Goal: Task Accomplishment & Management: Manage account settings

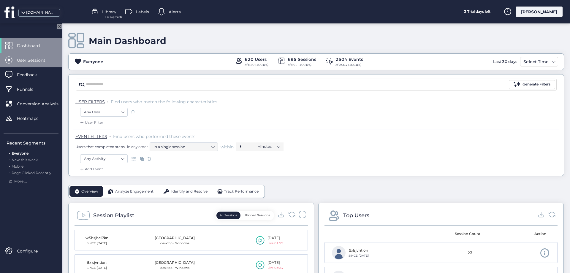
click at [42, 61] on span "User Sessions" at bounding box center [35, 60] width 37 height 7
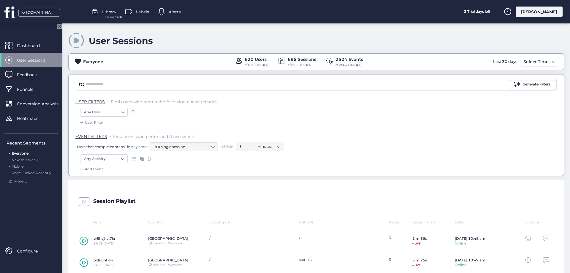
click at [546, 13] on div "[PERSON_NAME]" at bounding box center [539, 12] width 47 height 10
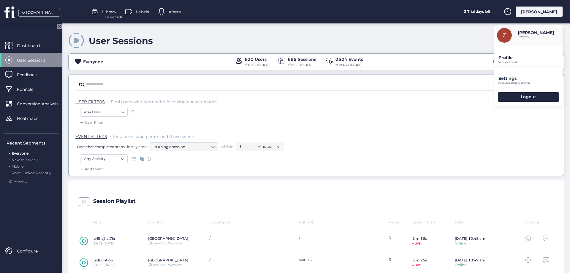
click at [519, 75] on div "Settings Account company settings" at bounding box center [528, 77] width 69 height 20
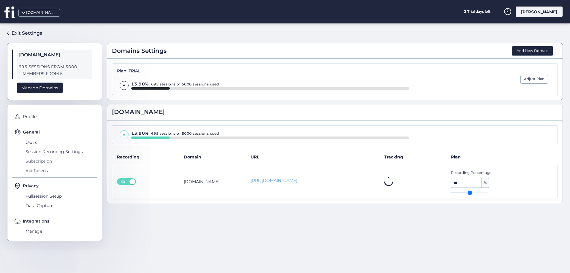
click at [34, 162] on span "Subscription" at bounding box center [60, 161] width 73 height 10
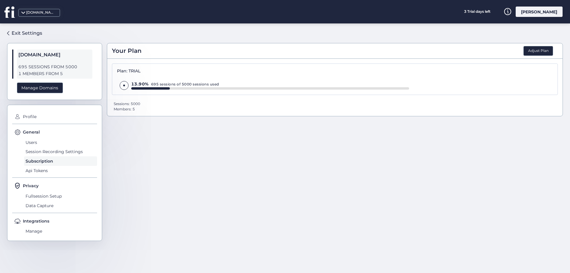
click at [260, 71] on div "Plan: TRIAL" at bounding box center [263, 71] width 292 height 5
click at [535, 52] on button "Adjust Plan" at bounding box center [539, 51] width 30 height 10
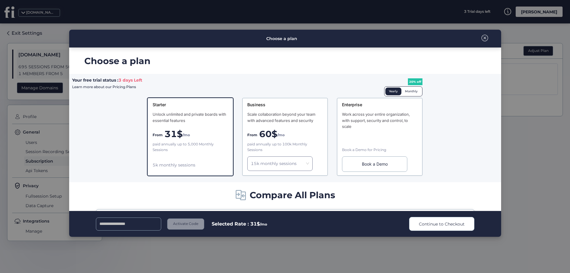
click at [123, 228] on input at bounding box center [128, 224] width 65 height 13
click at [482, 40] on span at bounding box center [485, 38] width 7 height 7
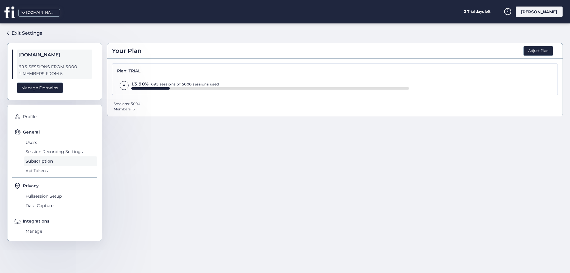
click at [561, 14] on div "[PERSON_NAME]" at bounding box center [539, 12] width 47 height 10
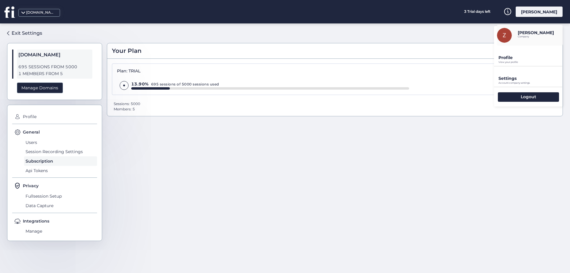
click at [515, 58] on p "Profile" at bounding box center [531, 57] width 64 height 5
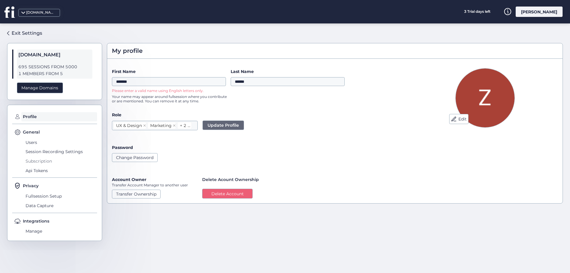
click at [34, 161] on span "Subscription" at bounding box center [60, 161] width 73 height 10
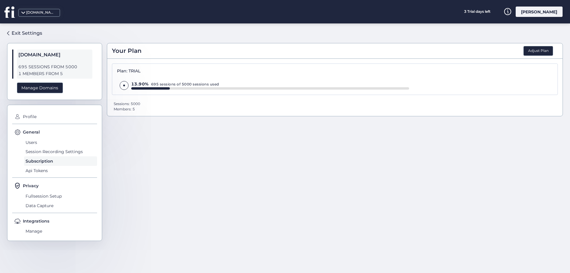
click at [148, 88] on div at bounding box center [150, 88] width 39 height 2
click at [134, 104] on div "Sessions: 5000" at bounding box center [127, 104] width 26 height 4
click at [541, 47] on button "Adjust Plan" at bounding box center [539, 51] width 30 height 10
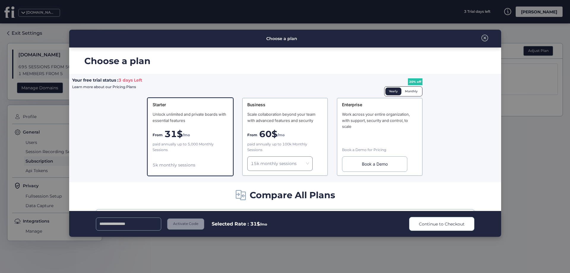
click at [277, 195] on span "Compare All Plans" at bounding box center [293, 195] width 86 height 14
click at [121, 99] on div "Your free trial status : 3 days Left Learn more about our Pricing Plans Starter…" at bounding box center [285, 128] width 432 height 108
click at [126, 87] on span "Learn more about our Pricing Plans" at bounding box center [104, 87] width 64 height 4
click at [485, 37] on span at bounding box center [485, 38] width 7 height 7
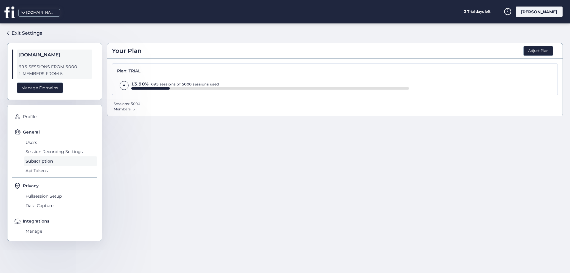
click at [542, 14] on div "[PERSON_NAME]" at bounding box center [539, 12] width 47 height 10
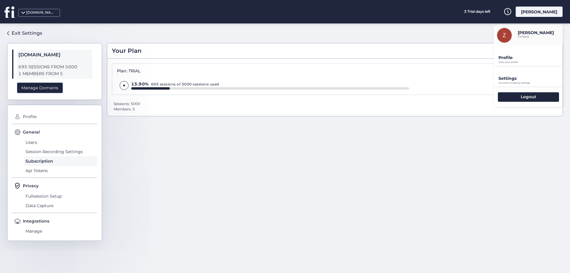
click at [507, 76] on p "Settings" at bounding box center [531, 78] width 64 height 5
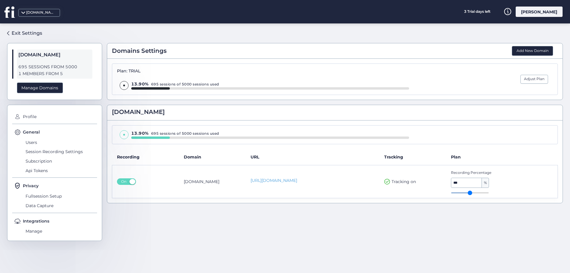
click at [149, 120] on div "[DOMAIN_NAME]" at bounding box center [335, 112] width 456 height 15
click at [217, 79] on div "Plan: TRIAL 13.90% 695 sessions of 5000 sessions used" at bounding box center [263, 79] width 292 height 21
click at [128, 86] on div at bounding box center [124, 85] width 14 height 9
click at [30, 117] on span "Profile" at bounding box center [59, 117] width 76 height 10
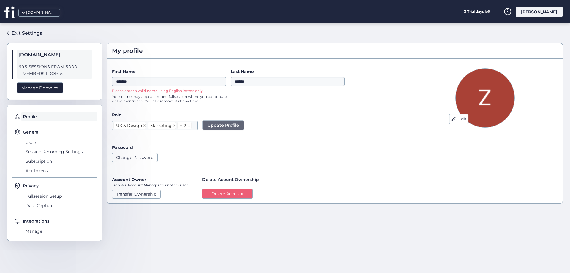
click at [30, 142] on span "Users" at bounding box center [60, 143] width 73 height 10
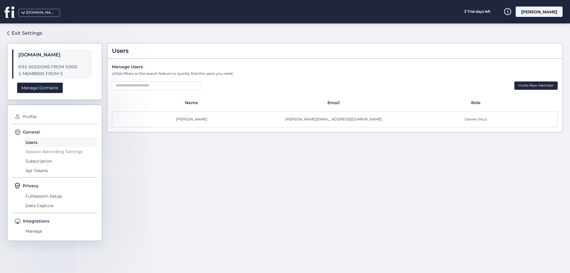
click at [39, 155] on span "Session Recording Settings" at bounding box center [60, 152] width 73 height 10
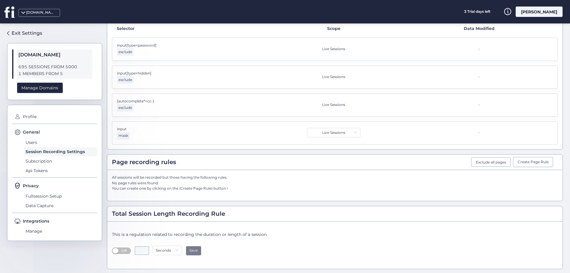
scroll to position [154, 0]
click at [36, 159] on span "Subscription" at bounding box center [60, 161] width 73 height 10
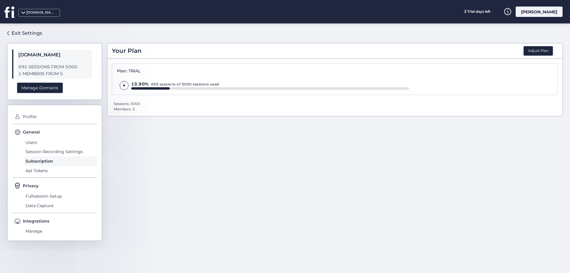
drag, startPoint x: 206, startPoint y: 109, endPoint x: 189, endPoint y: 113, distance: 17.1
click at [205, 110] on div "Sessions: 5000 Members: 5" at bounding box center [335, 107] width 446 height 10
click at [228, 108] on div "Sessions: 5000 Members: 5" at bounding box center [335, 107] width 446 height 10
click at [547, 52] on button "Adjust Plan" at bounding box center [539, 51] width 30 height 10
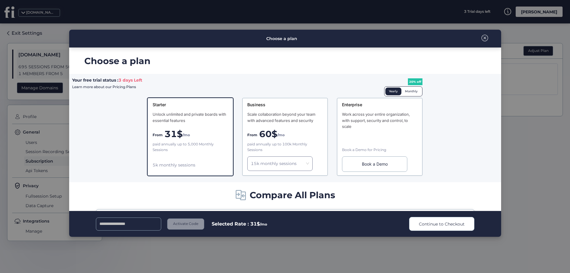
click at [456, 82] on div "Your free trial status : 3 days Left Learn more about our Pricing Plans Starter…" at bounding box center [285, 128] width 432 height 108
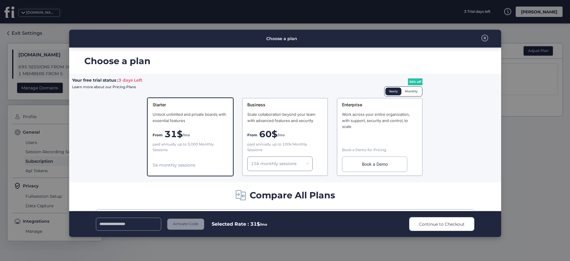
click at [203, 142] on div "paid annually up to 5,000 Monthly Sessions" at bounding box center [190, 147] width 75 height 11
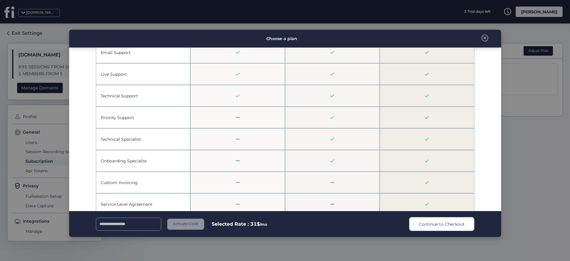
scroll to position [1792, 0]
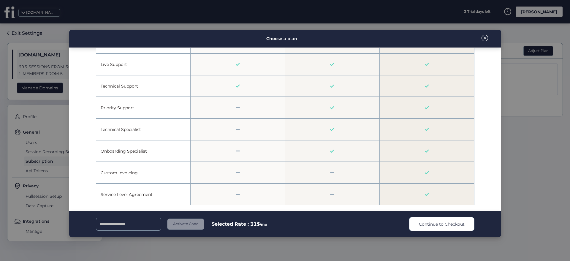
click at [485, 38] on span at bounding box center [485, 38] width 7 height 7
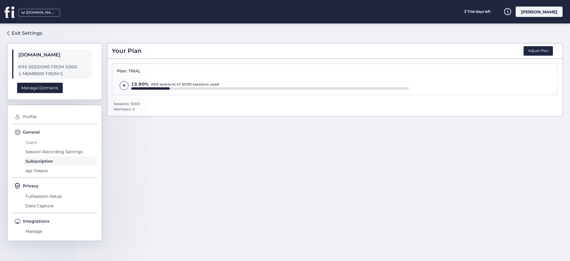
click at [32, 142] on span "Users" at bounding box center [60, 143] width 73 height 10
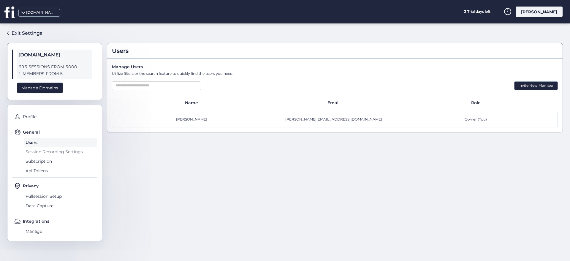
click at [48, 151] on span "Session Recording Settings" at bounding box center [60, 152] width 73 height 10
